Goal: Check status: Check status

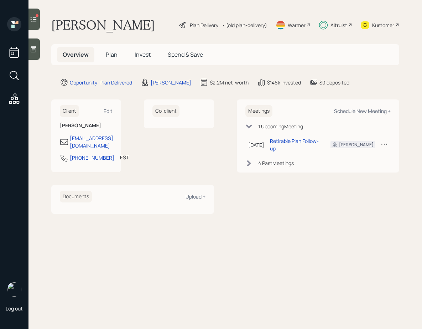
click at [146, 52] on span "Invest" at bounding box center [143, 55] width 16 height 8
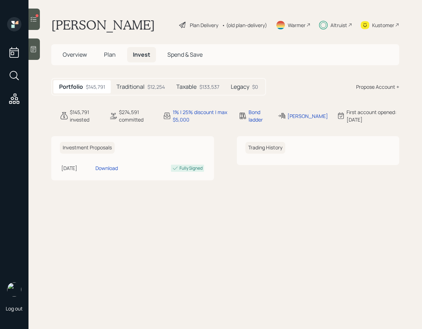
click at [145, 89] on div "Traditional $12,254" at bounding box center [141, 86] width 60 height 13
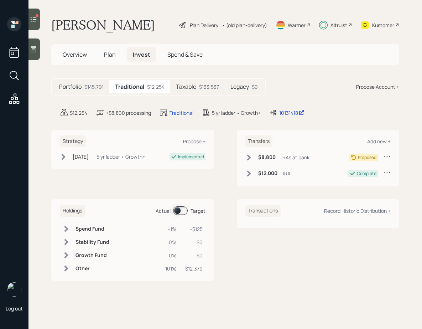
click at [179, 89] on h5 "Taxable" at bounding box center [186, 86] width 20 height 7
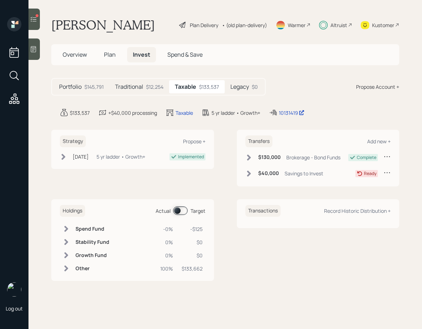
click at [158, 86] on div "$12,254" at bounding box center [154, 86] width 17 height 7
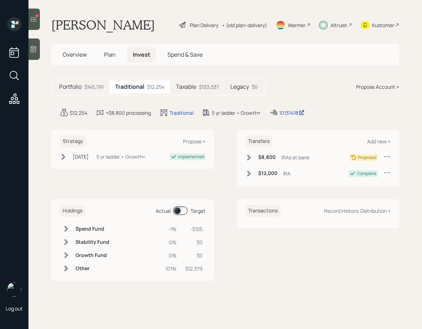
click at [36, 22] on icon at bounding box center [33, 19] width 7 height 7
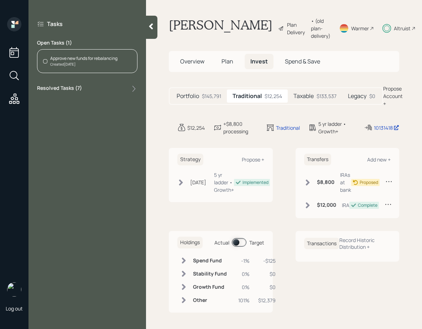
click at [75, 83] on div "Tasks Open Tasks ( 1 ) Approve new funds for rebalancing Created Yesterday Reso…" at bounding box center [88, 56] width 118 height 79
click at [74, 84] on label "Resolved Tasks ( 7 )" at bounding box center [59, 88] width 45 height 9
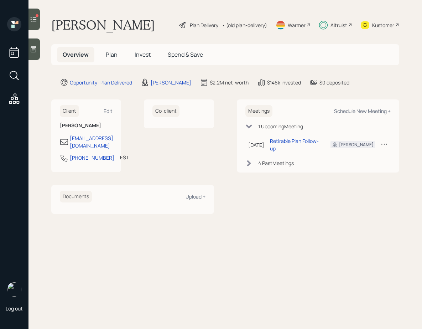
click at [328, 25] on div "Altruist" at bounding box center [335, 25] width 33 height 16
click at [342, 25] on div "Altruist" at bounding box center [339, 24] width 17 height 7
